Goal: Transaction & Acquisition: Purchase product/service

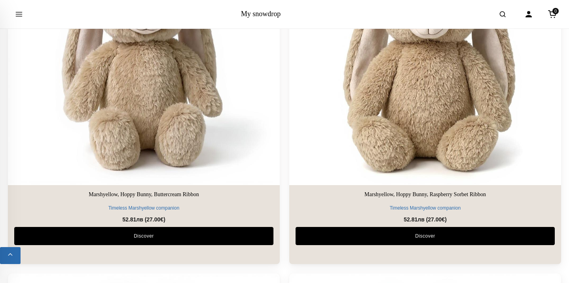
scroll to position [801, 0]
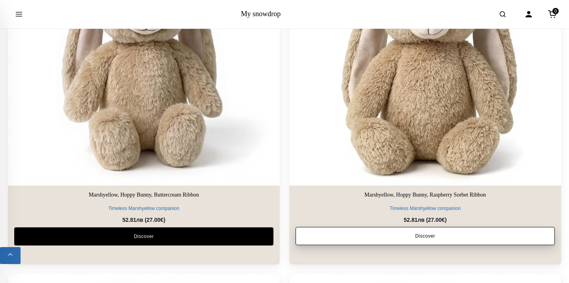
click at [358, 234] on link "Discover" at bounding box center [425, 236] width 259 height 18
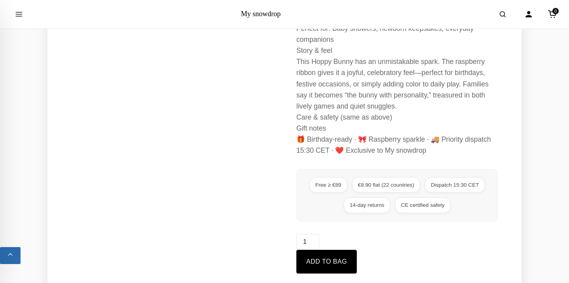
scroll to position [358, 0]
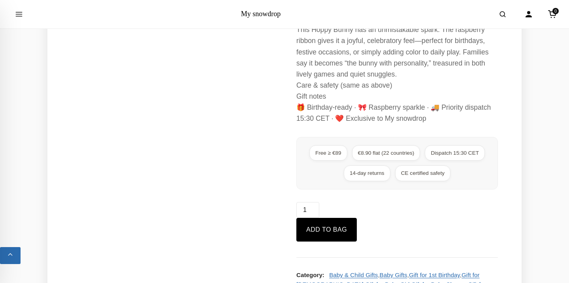
click at [342, 217] on div "Marshyellow, Hoppy Bunny, Raspberry Sorbet Ribbon quantity 1" at bounding box center [397, 210] width 202 height 16
click at [342, 225] on button "Add to bag" at bounding box center [326, 230] width 60 height 24
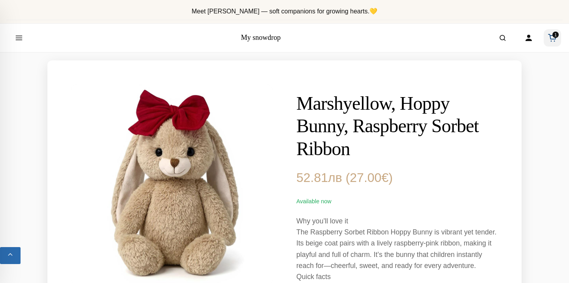
click at [553, 35] on span "1" at bounding box center [555, 35] width 6 height 6
